Goal: Check status

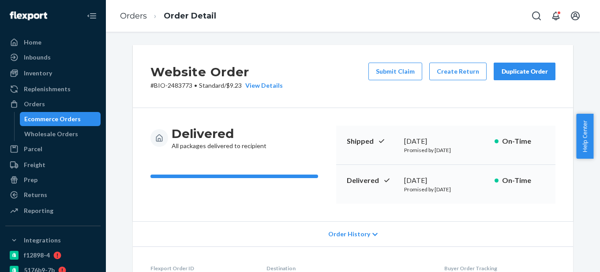
scroll to position [286, 0]
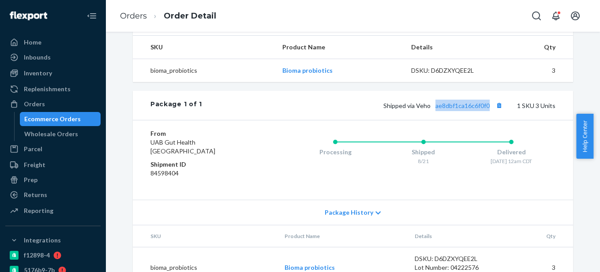
click at [63, 120] on div "Ecommerce Orders" at bounding box center [52, 119] width 56 height 9
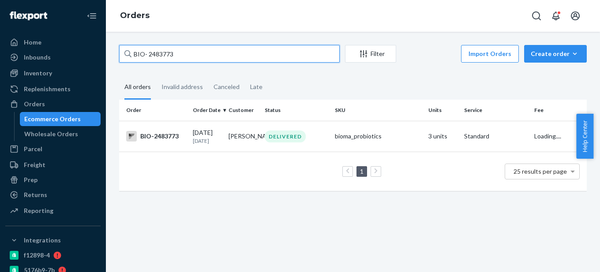
drag, startPoint x: 148, startPoint y: 52, endPoint x: 221, endPoint y: 52, distance: 73.2
click at [221, 52] on input "BIO- 2483773" at bounding box center [229, 54] width 221 height 18
paste input "292667"
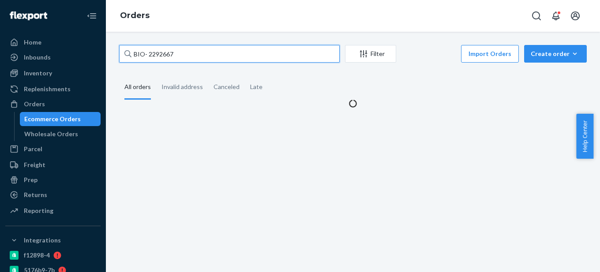
click at [148, 52] on input "BIO- 2292667" at bounding box center [229, 54] width 221 height 18
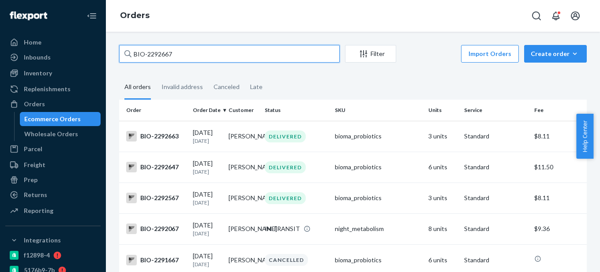
drag, startPoint x: 180, startPoint y: 51, endPoint x: 169, endPoint y: 50, distance: 10.2
click at [148, 52] on input "BIO-2292667" at bounding box center [229, 54] width 221 height 18
paste input "2292678"
drag, startPoint x: 148, startPoint y: 52, endPoint x: 232, endPoint y: 52, distance: 83.8
click at [232, 52] on input "BIO- 2292678" at bounding box center [229, 54] width 221 height 18
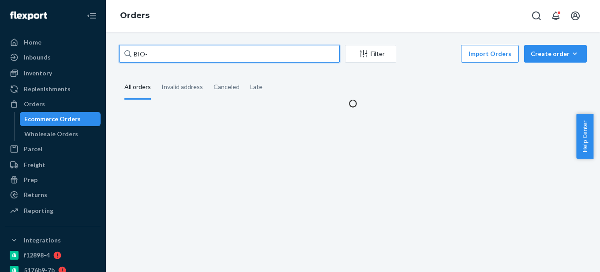
paste input "2292676"
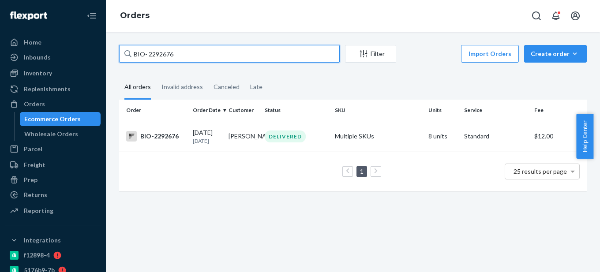
click at [148, 52] on input "BIO- 2292676" at bounding box center [229, 54] width 221 height 18
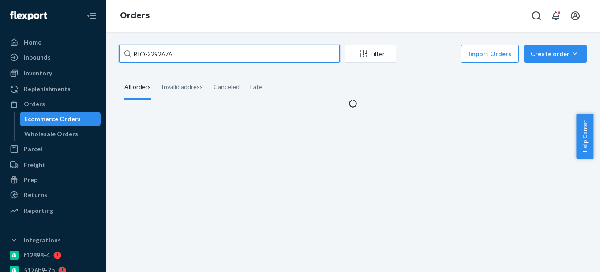
type input "BIO-2292676"
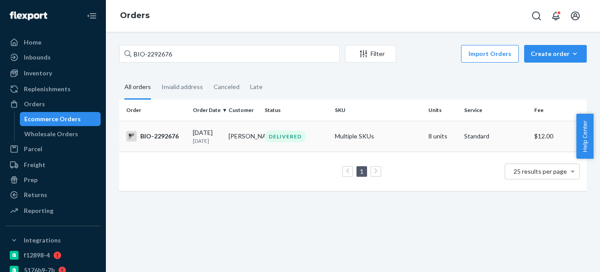
click at [171, 139] on div "BIO-2292676" at bounding box center [156, 136] width 60 height 11
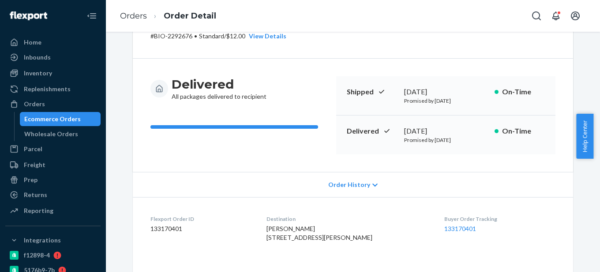
scroll to position [44, 0]
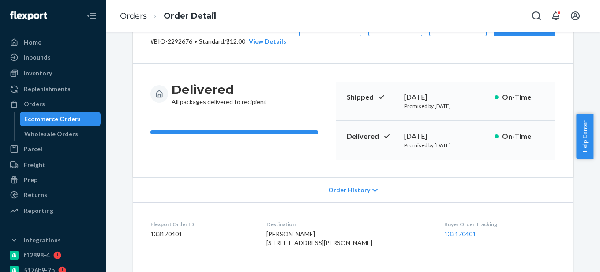
drag, startPoint x: 398, startPoint y: 134, endPoint x: 458, endPoint y: 133, distance: 60.0
click at [458, 133] on div "Delivered [DATE] Promised by [DATE] On-Time" at bounding box center [445, 140] width 219 height 39
copy div "[DATE]"
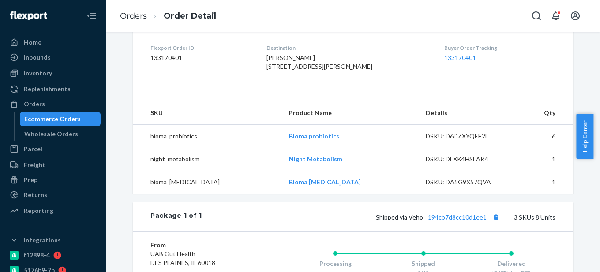
scroll to position [265, 0]
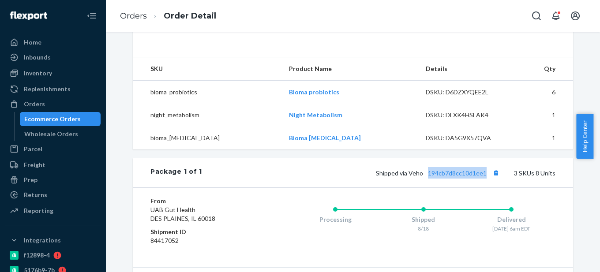
drag, startPoint x: 487, startPoint y: 189, endPoint x: 426, endPoint y: 190, distance: 61.8
click at [426, 177] on span "Shipped [STREET_ADDRESS]" at bounding box center [439, 172] width 126 height 7
copy link "194cb7d8cc10d1ee1"
click at [456, 177] on link "194cb7d8cc10d1ee1" at bounding box center [457, 172] width 59 height 7
